Goal: Download file/media

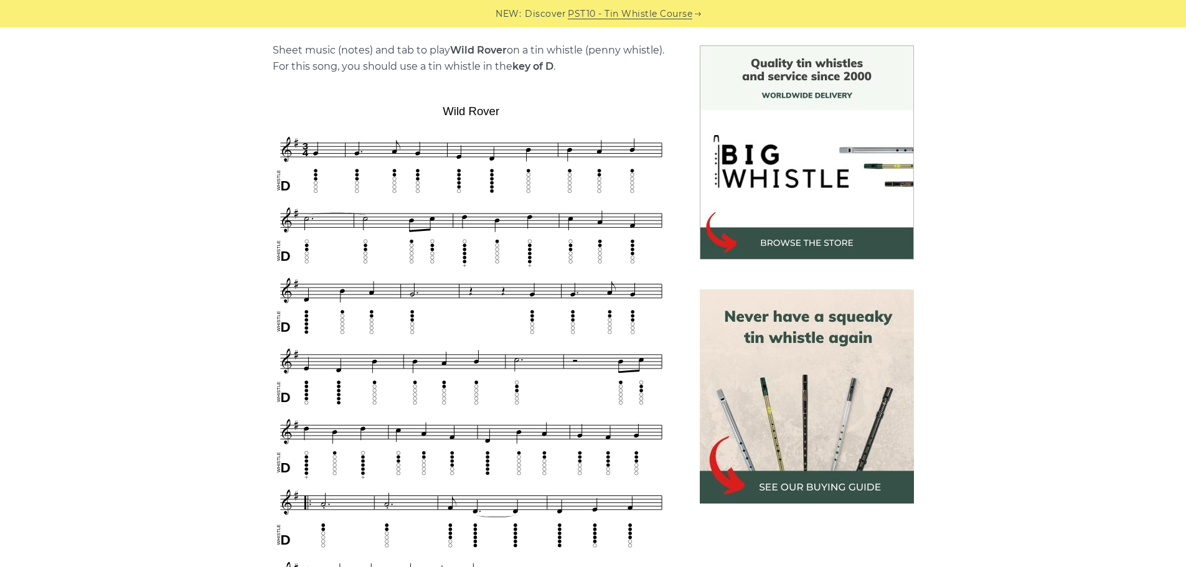
scroll to position [498, 0]
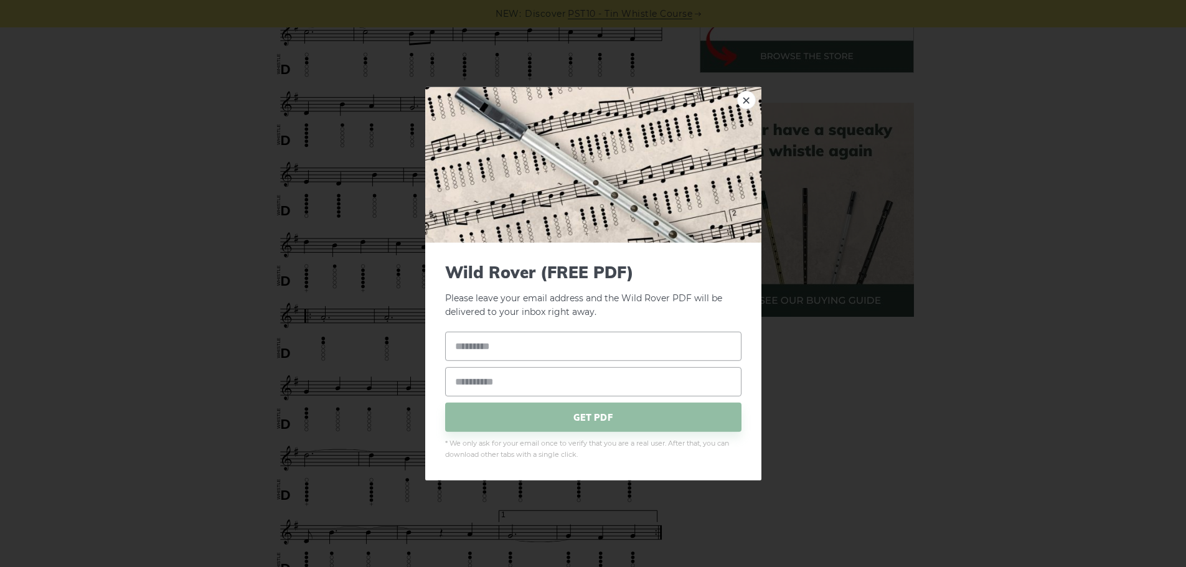
drag, startPoint x: 366, startPoint y: 230, endPoint x: 1046, endPoint y: 272, distance: 680.9
click at [1051, 271] on div "× Wild Rover (FREE PDF) Please leave your email address and the Wild Rover PDF …" at bounding box center [593, 283] width 1186 height 567
click at [741, 101] on link "×" at bounding box center [746, 99] width 19 height 19
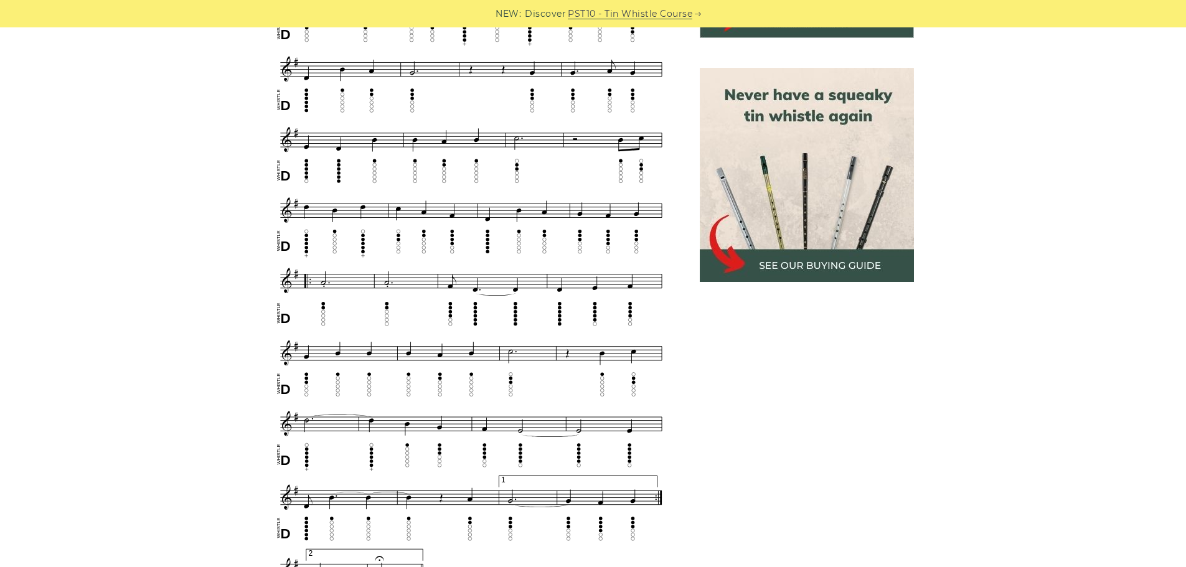
scroll to position [719, 0]
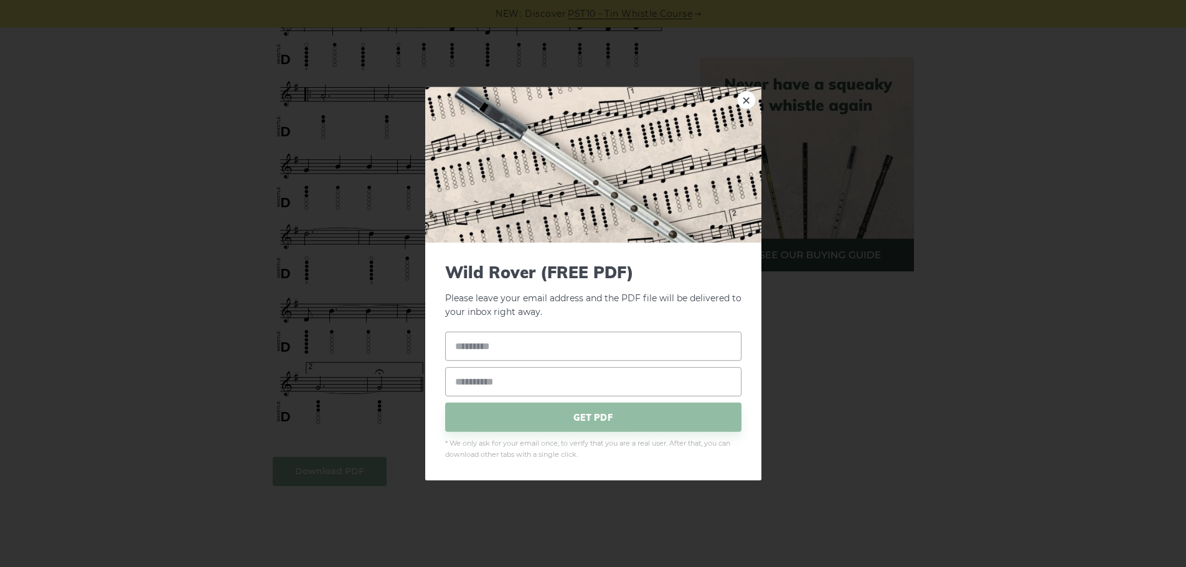
click at [331, 473] on body "NEW: Discover PST10 - Tin Whistle Course Lessons Fingering Charts Tabs & Notes …" at bounding box center [593, 452] width 1186 height 2343
click at [740, 95] on link "×" at bounding box center [746, 99] width 19 height 19
click at [328, 467] on body "NEW: Discover PST10 - Tin Whistle Course Lessons Fingering Charts Tabs & Notes …" at bounding box center [593, 452] width 1186 height 2343
click at [499, 347] on input "text" at bounding box center [593, 346] width 296 height 29
type input "*"
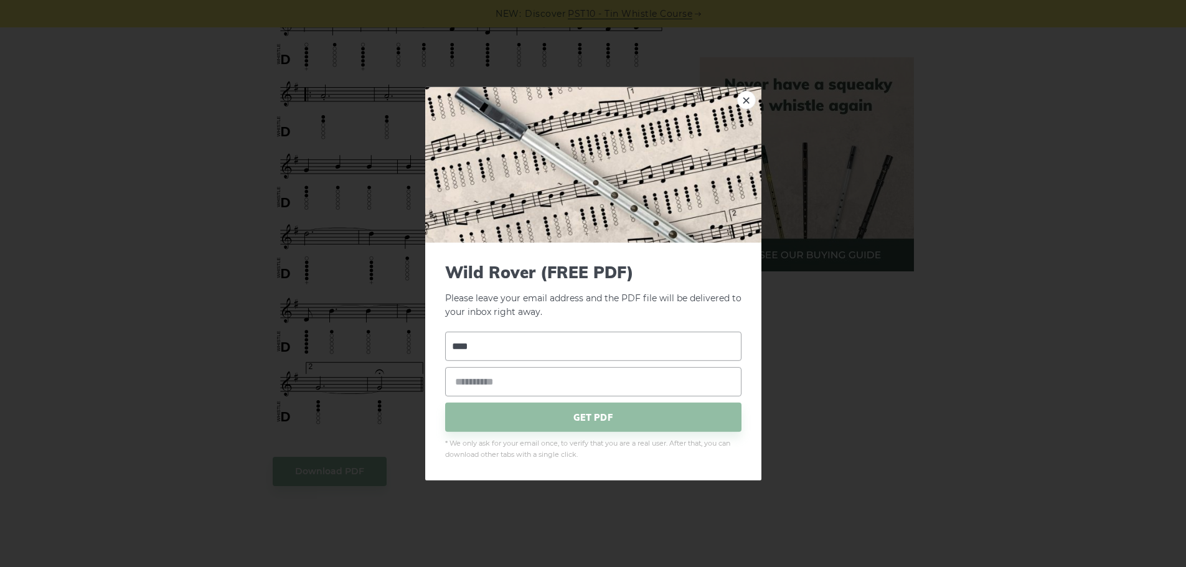
type input "****"
click at [464, 380] on input "email" at bounding box center [593, 381] width 296 height 29
type input "**********"
click at [539, 414] on span "GET PDF" at bounding box center [593, 417] width 296 height 29
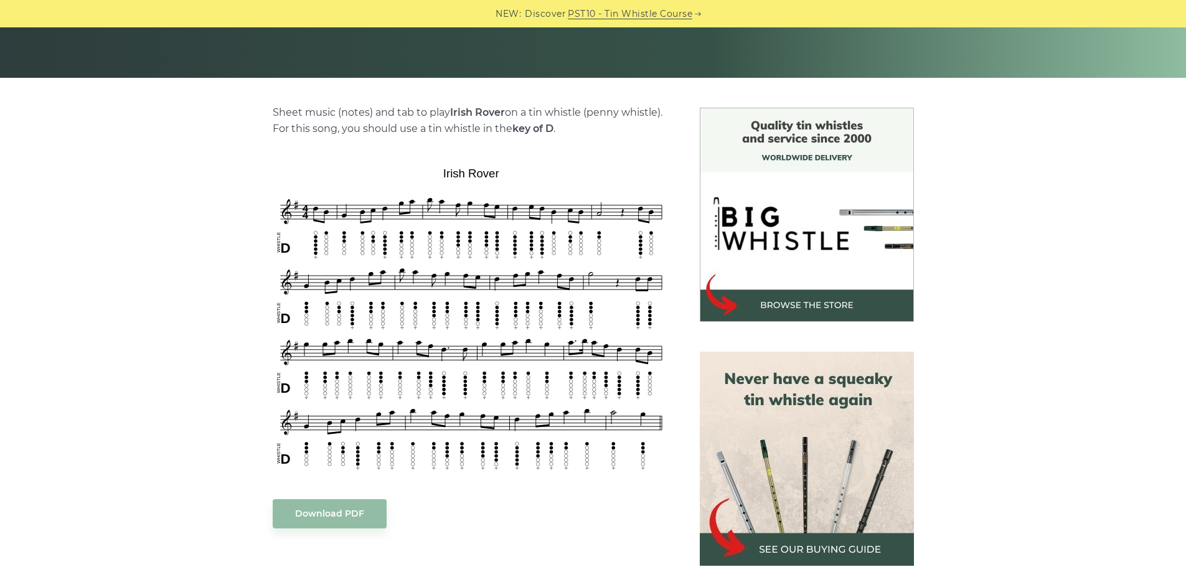
scroll to position [436, 0]
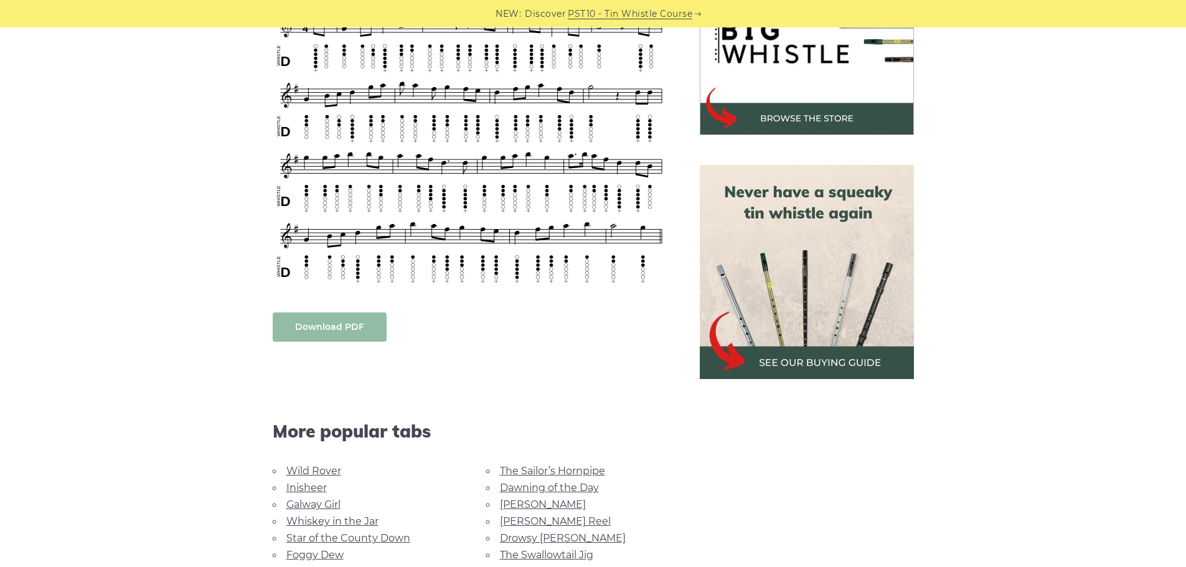
click at [321, 323] on link "Download PDF" at bounding box center [330, 326] width 114 height 29
